Goal: Task Accomplishment & Management: Manage account settings

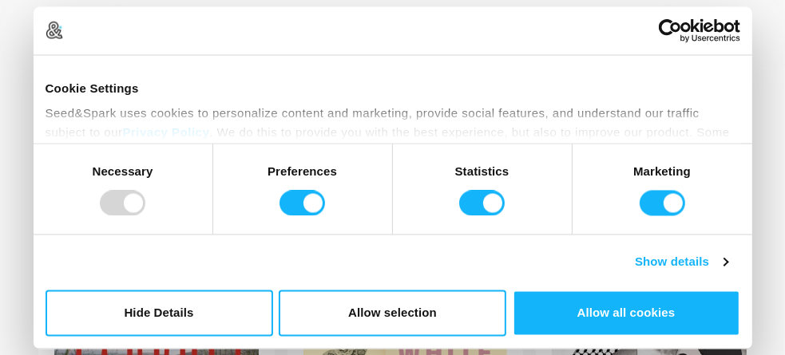
scroll to position [58, 0]
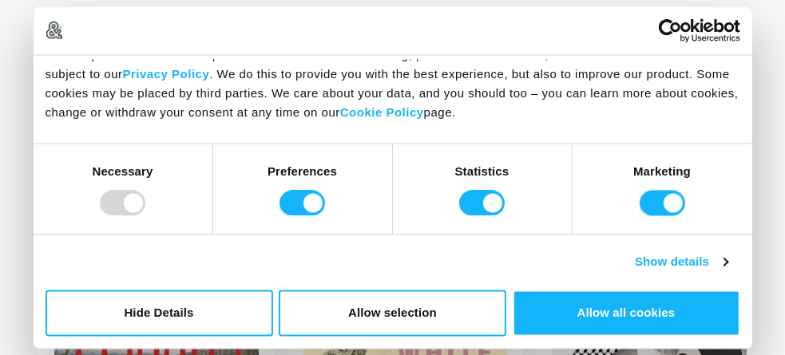
click at [112, 209] on div at bounding box center [123, 204] width 46 height 26
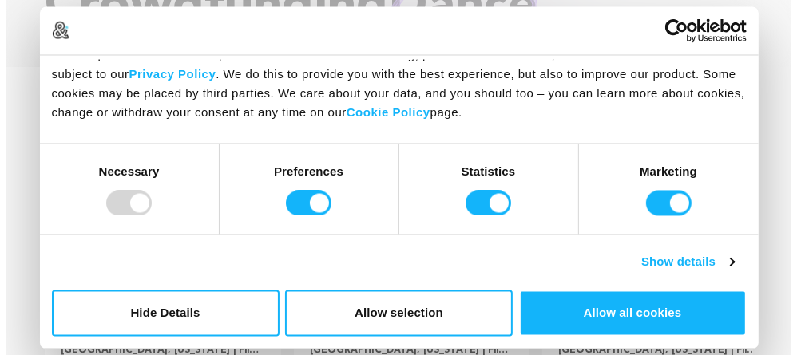
scroll to position [160, 0]
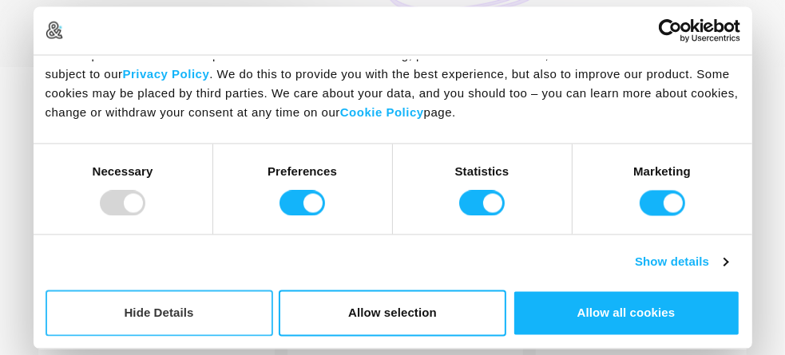
click at [180, 316] on button "Hide Details" at bounding box center [160, 313] width 228 height 46
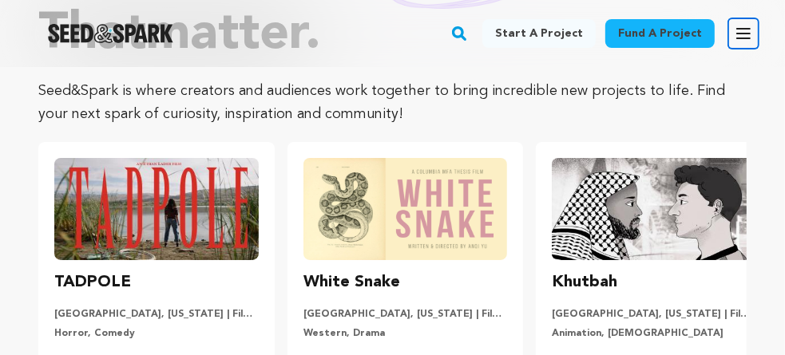
click at [734, 38] on icon "button" at bounding box center [743, 33] width 19 height 19
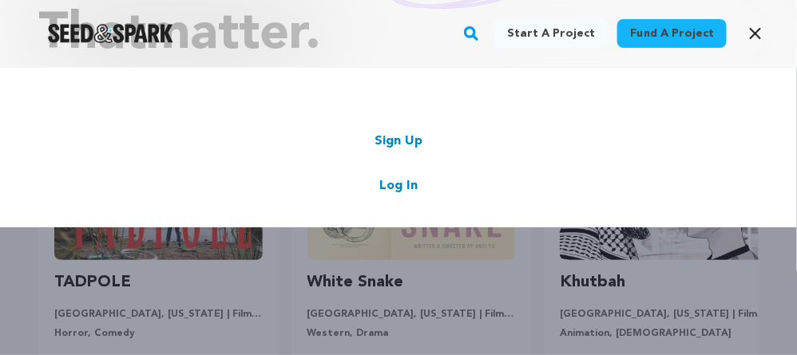
click at [389, 140] on link "Sign Up" at bounding box center [399, 141] width 48 height 19
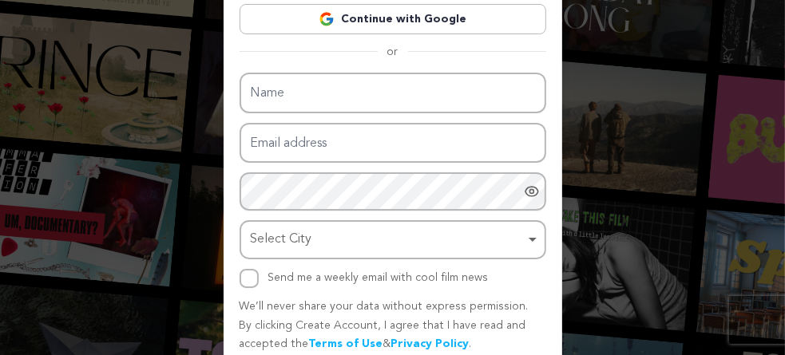
scroll to position [160, 0]
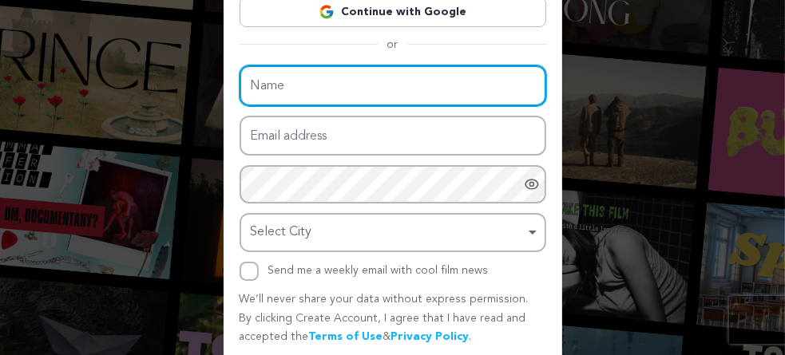
click at [306, 85] on input "Name" at bounding box center [393, 86] width 307 height 41
type input "Vacuum Process Engineering Inc"
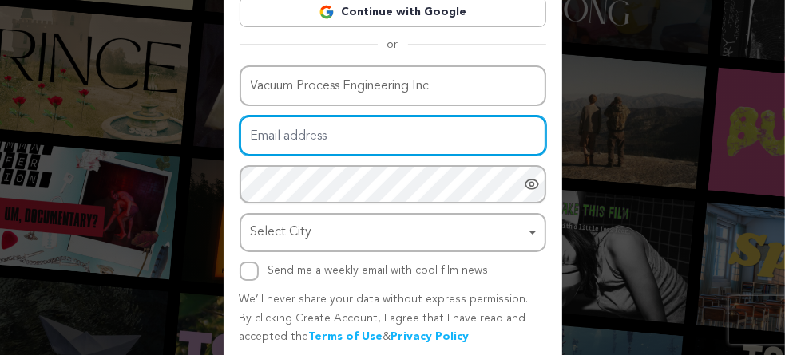
click at [327, 135] on input "Email address" at bounding box center [393, 136] width 307 height 41
type input "vacuumprocesse@gmail.com"
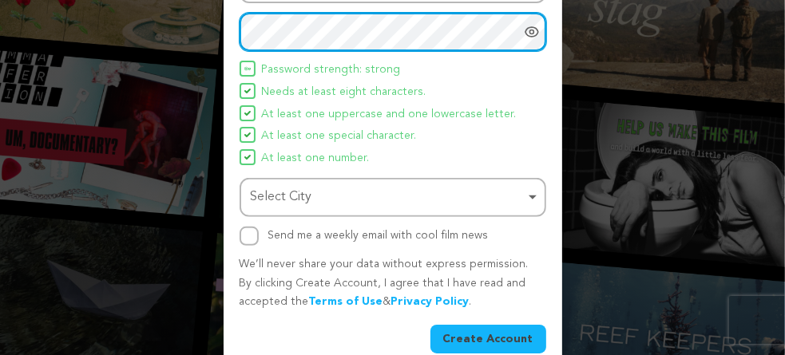
scroll to position [320, 0]
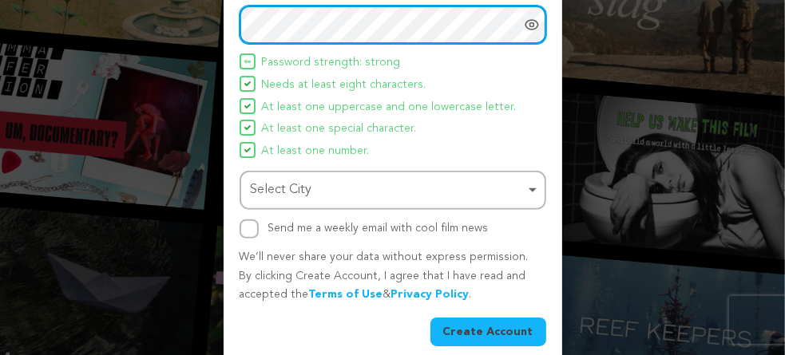
click at [317, 187] on div "Select City Remove item" at bounding box center [388, 190] width 275 height 23
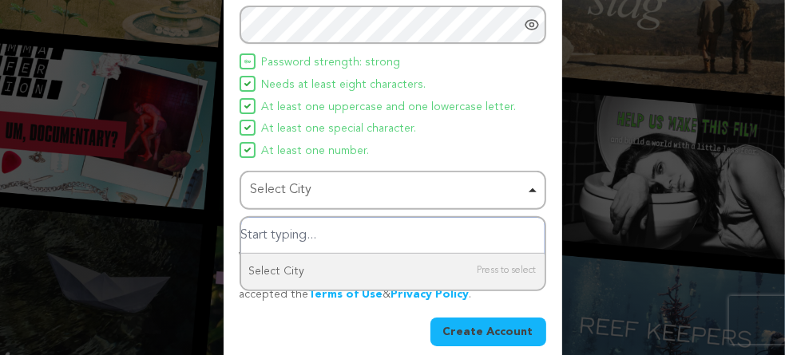
paste input "EverGreen#2025?"
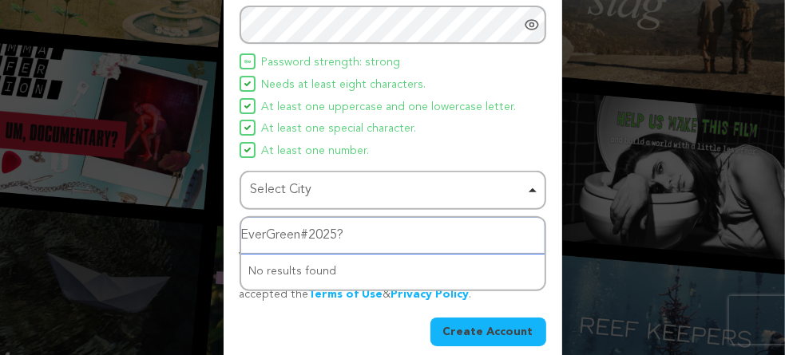
click at [513, 189] on div "Select City Remove item" at bounding box center [388, 190] width 275 height 23
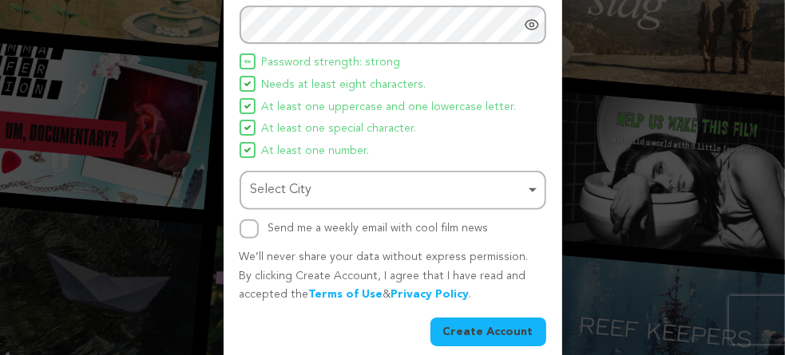
click at [380, 195] on div "Select City Remove item" at bounding box center [388, 190] width 275 height 23
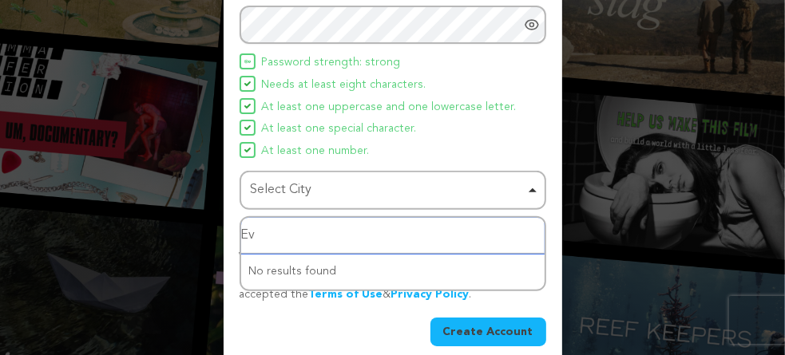
type input "E"
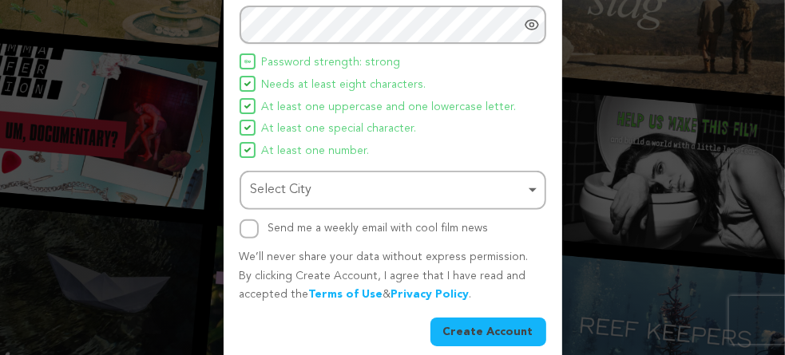
click at [341, 194] on div "Select City Remove item" at bounding box center [388, 190] width 275 height 23
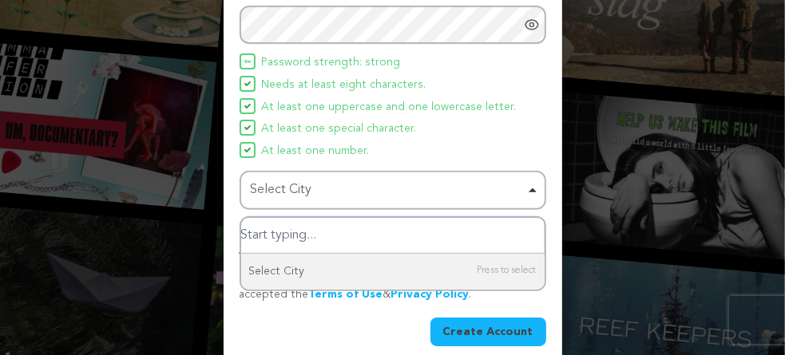
paste input "Sacramento"
type input "Sacramento"
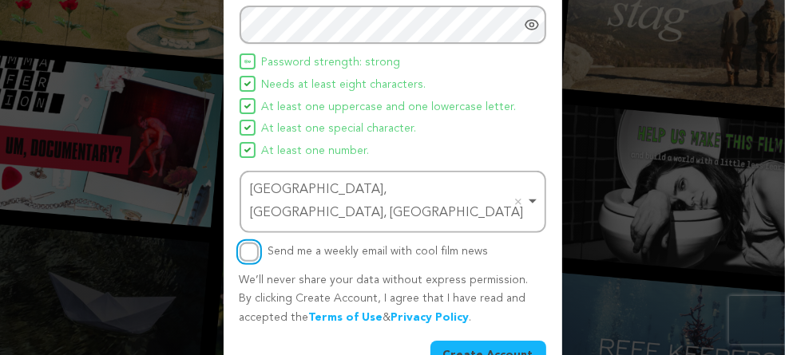
click at [244, 243] on input "Send me a weekly email with cool film news" at bounding box center [249, 252] width 19 height 19
checkbox input "true"
click at [482, 341] on button "Create Account" at bounding box center [489, 355] width 116 height 29
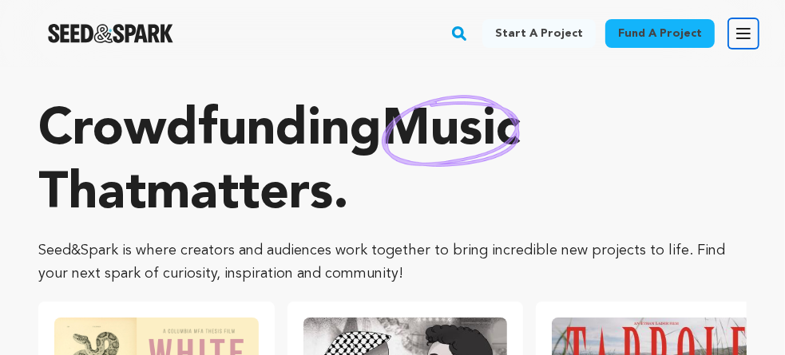
click at [742, 37] on icon "button" at bounding box center [743, 33] width 19 height 19
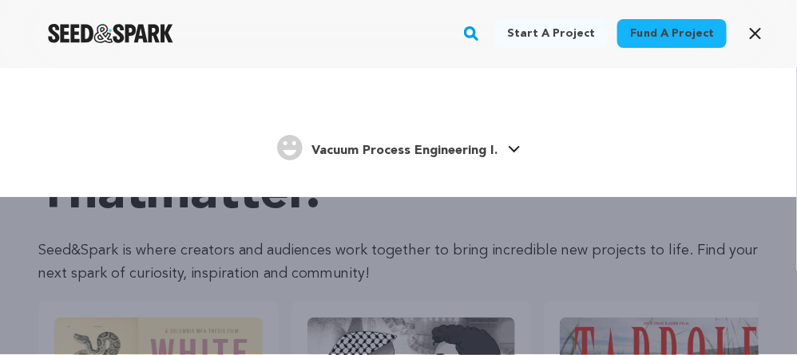
click at [511, 148] on icon at bounding box center [514, 149] width 13 height 8
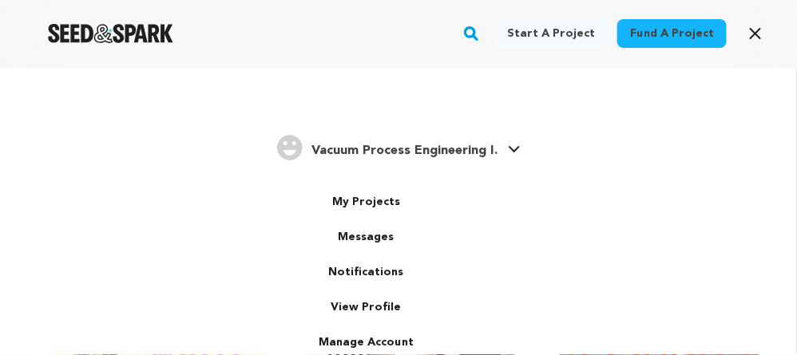
scroll to position [32, 0]
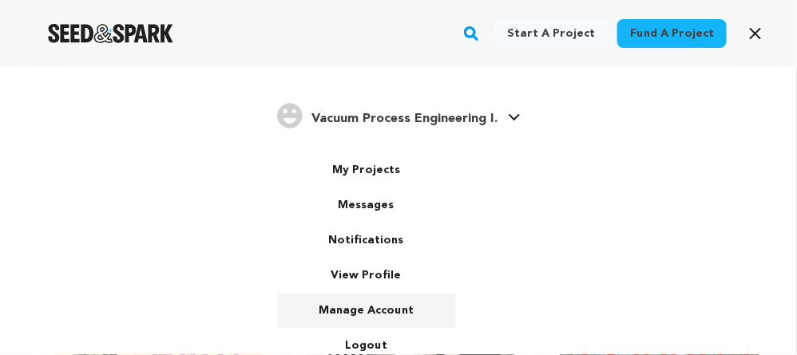
click at [374, 307] on link "Manage Account" at bounding box center [366, 310] width 179 height 35
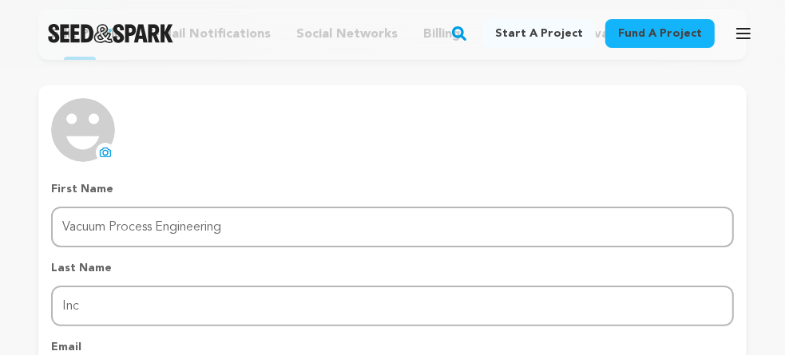
scroll to position [160, 0]
click at [101, 151] on icon at bounding box center [105, 150] width 13 height 13
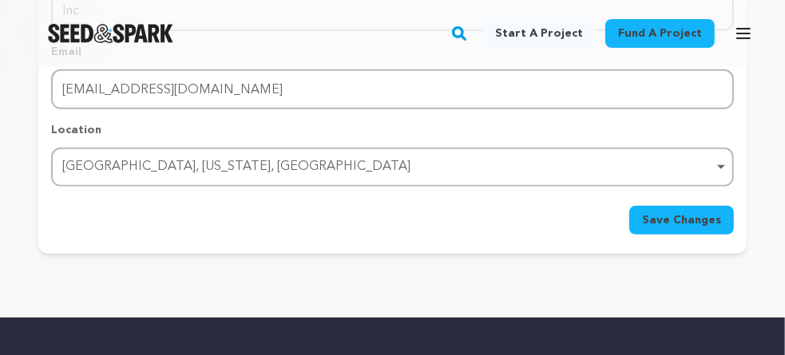
scroll to position [479, 0]
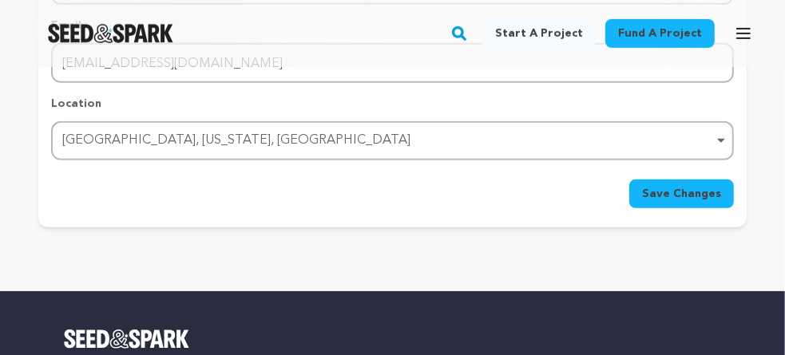
click at [684, 189] on span "Save Changes" at bounding box center [681, 194] width 79 height 16
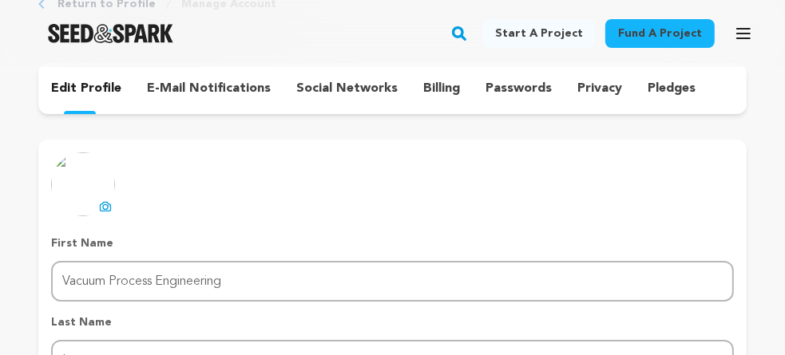
scroll to position [80, 0]
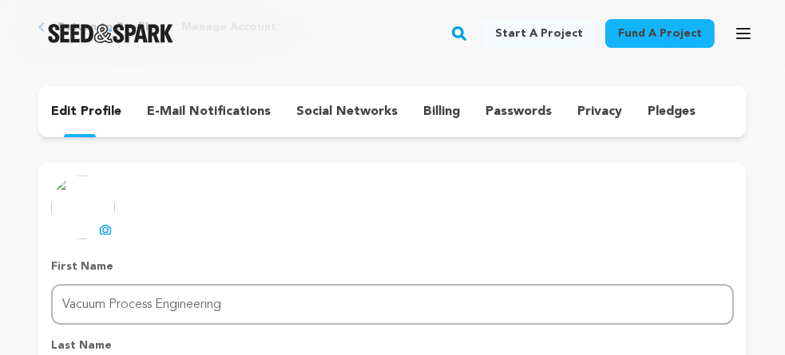
click at [353, 113] on p "social networks" at bounding box center [346, 111] width 101 height 19
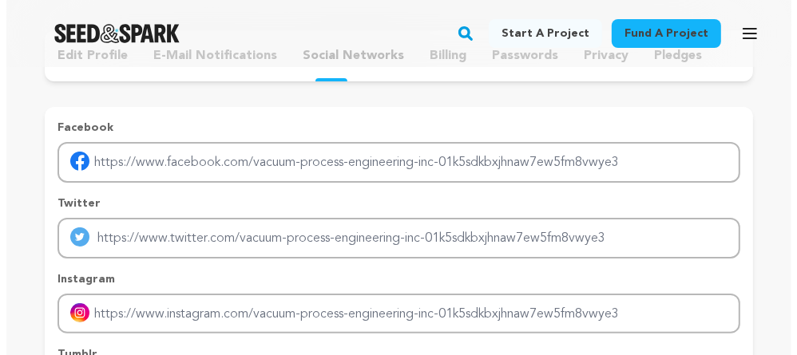
scroll to position [80, 0]
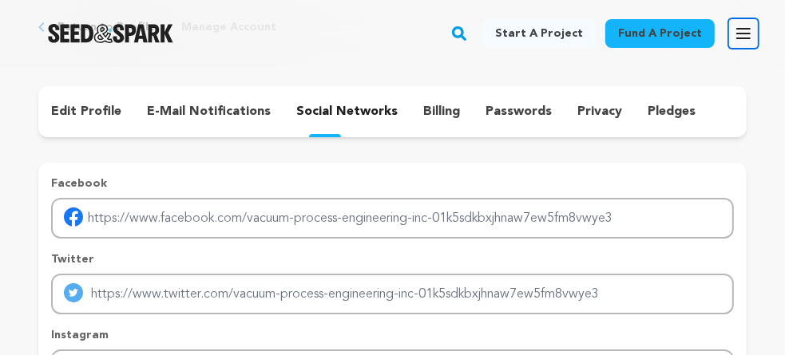
click at [737, 38] on icon "button" at bounding box center [743, 34] width 13 height 10
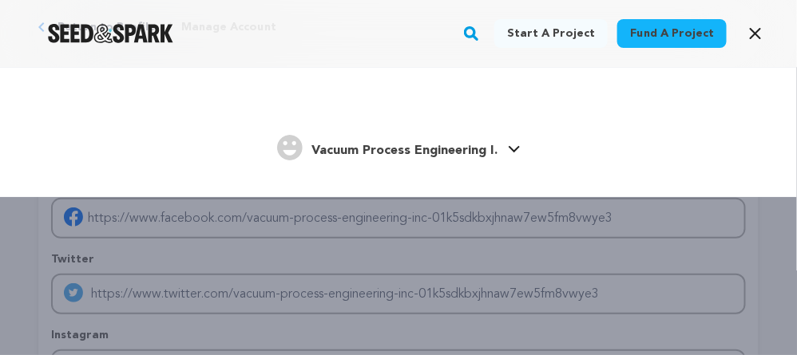
click at [291, 154] on img "Vacuum Process Engineering I.'s Profile" at bounding box center [290, 148] width 26 height 26
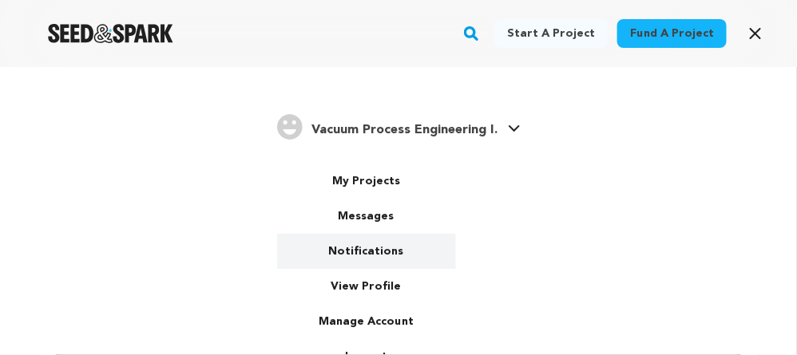
scroll to position [32, 0]
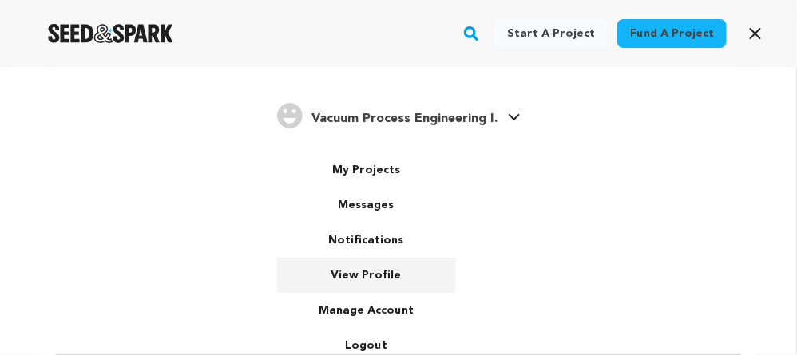
click at [369, 276] on link "View Profile" at bounding box center [366, 275] width 179 height 35
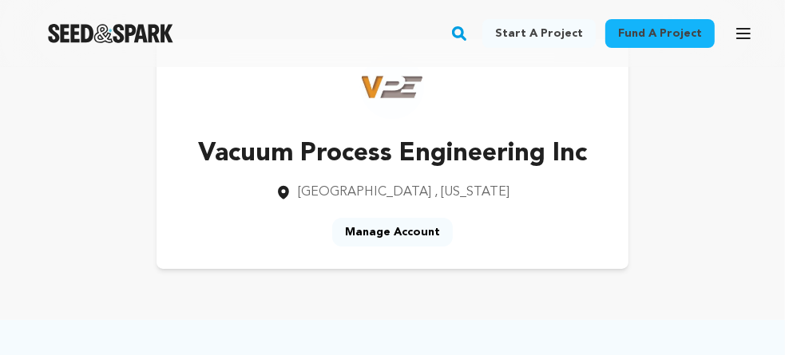
scroll to position [80, 0]
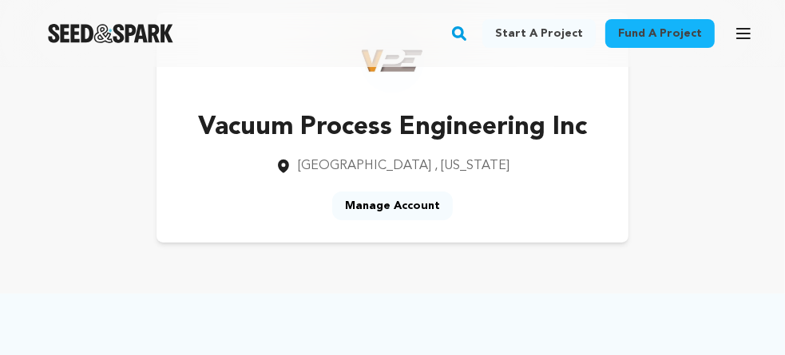
click at [388, 208] on link "Manage Account" at bounding box center [392, 206] width 121 height 29
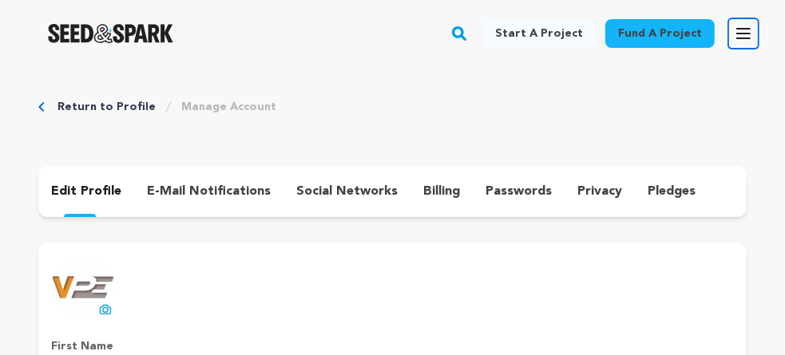
click at [747, 35] on icon "button" at bounding box center [743, 33] width 19 height 19
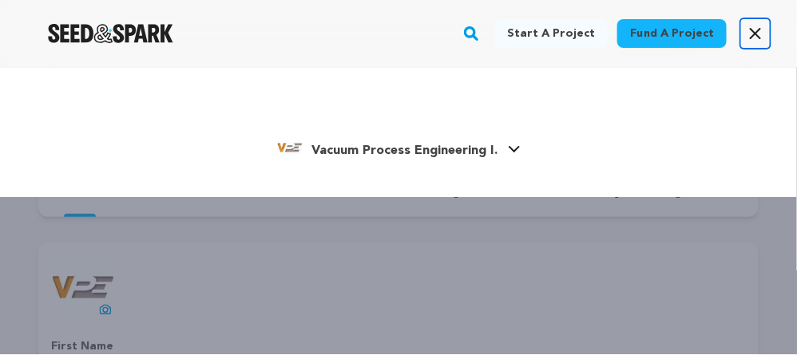
click at [756, 35] on icon "button" at bounding box center [755, 33] width 19 height 19
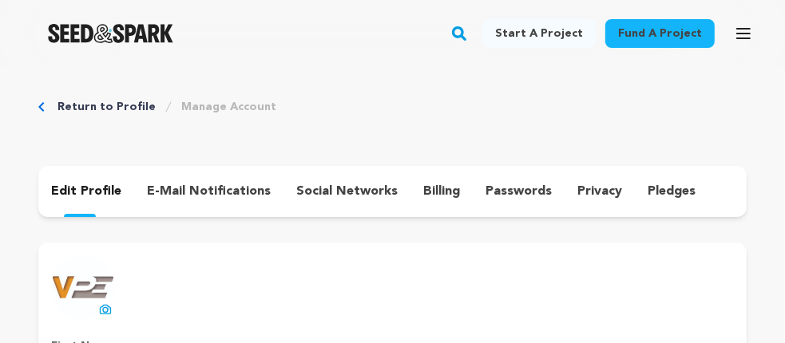
click at [136, 37] on img "Seed&Spark Homepage" at bounding box center [110, 33] width 125 height 19
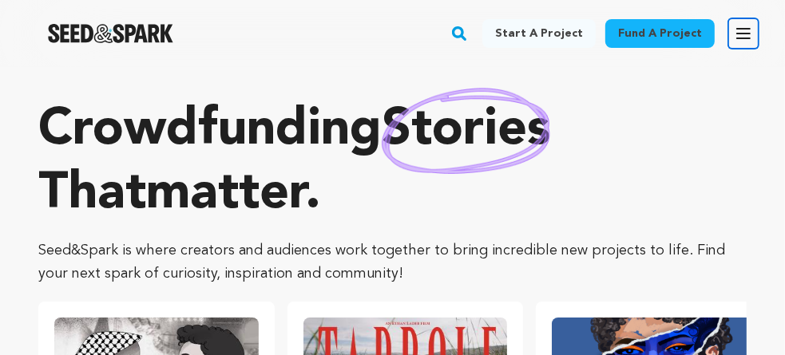
click at [744, 36] on icon "button" at bounding box center [743, 33] width 19 height 19
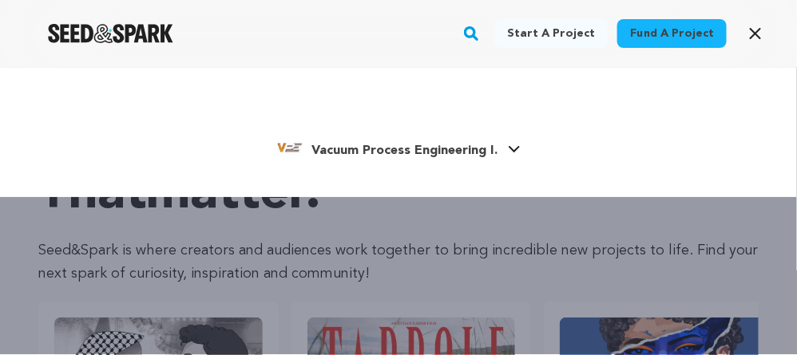
click at [511, 148] on icon at bounding box center [513, 149] width 11 height 6
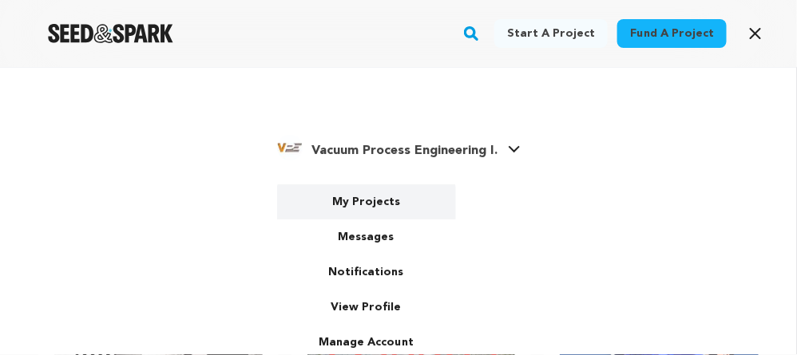
scroll to position [32, 0]
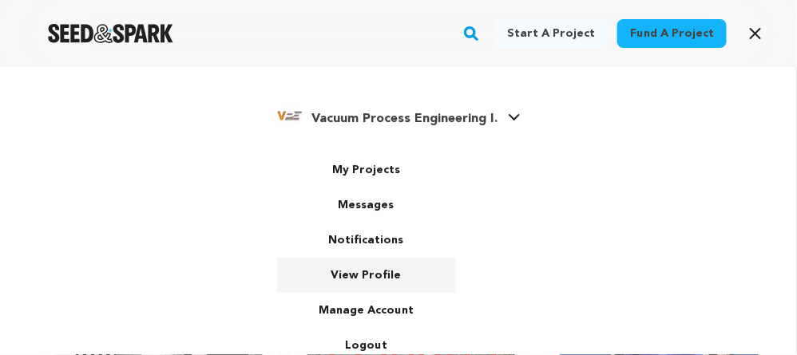
click at [368, 272] on link "View Profile" at bounding box center [366, 275] width 179 height 35
